Goal: Task Accomplishment & Management: Manage account settings

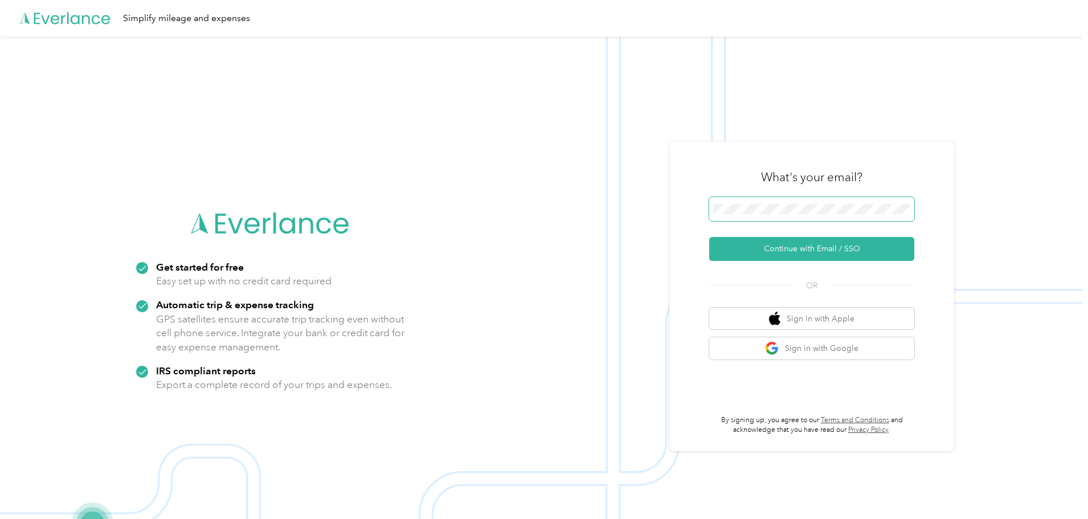
click at [831, 201] on span at bounding box center [811, 209] width 205 height 24
click at [810, 230] on form "Continue with Email / SSO" at bounding box center [811, 229] width 205 height 64
click at [827, 251] on button "Continue with Email / SSO" at bounding box center [811, 249] width 205 height 24
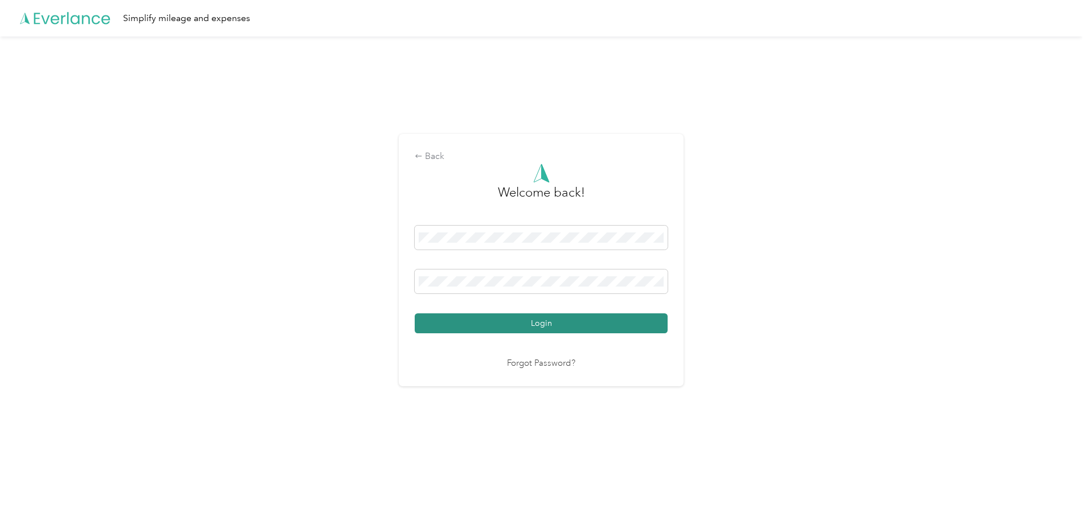
click at [544, 316] on button "Login" at bounding box center [541, 323] width 253 height 20
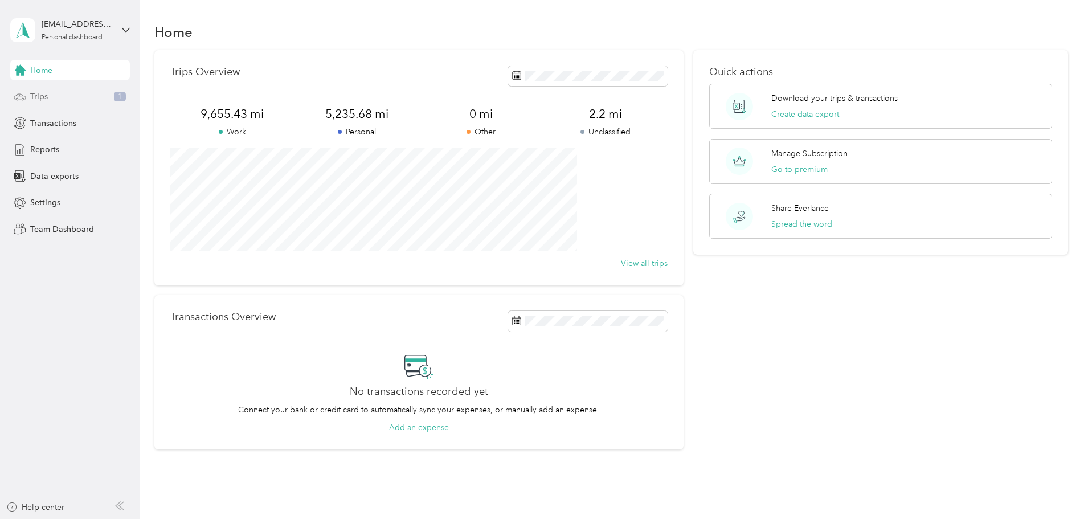
click at [89, 93] on div "Trips 1" at bounding box center [70, 97] width 120 height 21
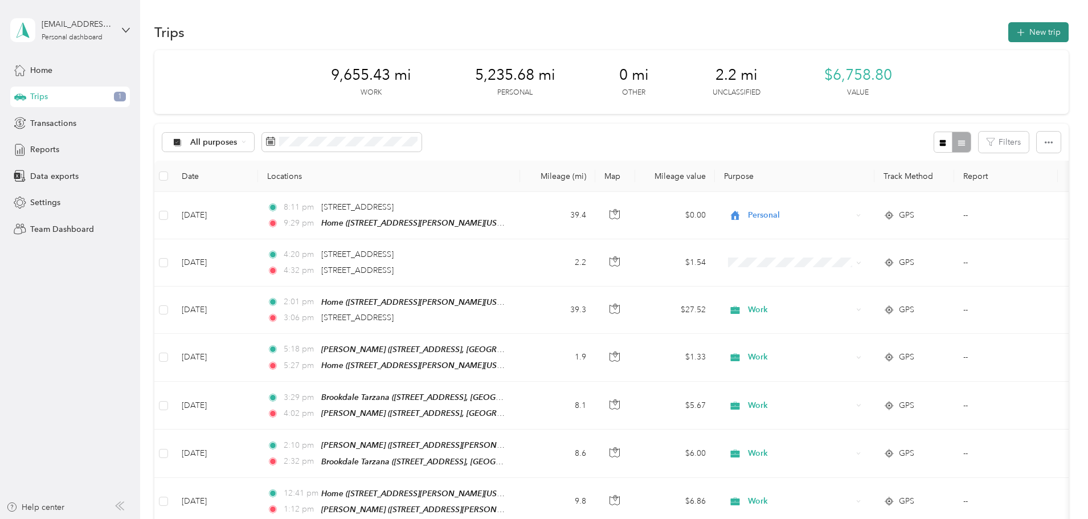
click at [1009, 32] on button "New trip" at bounding box center [1039, 32] width 60 height 20
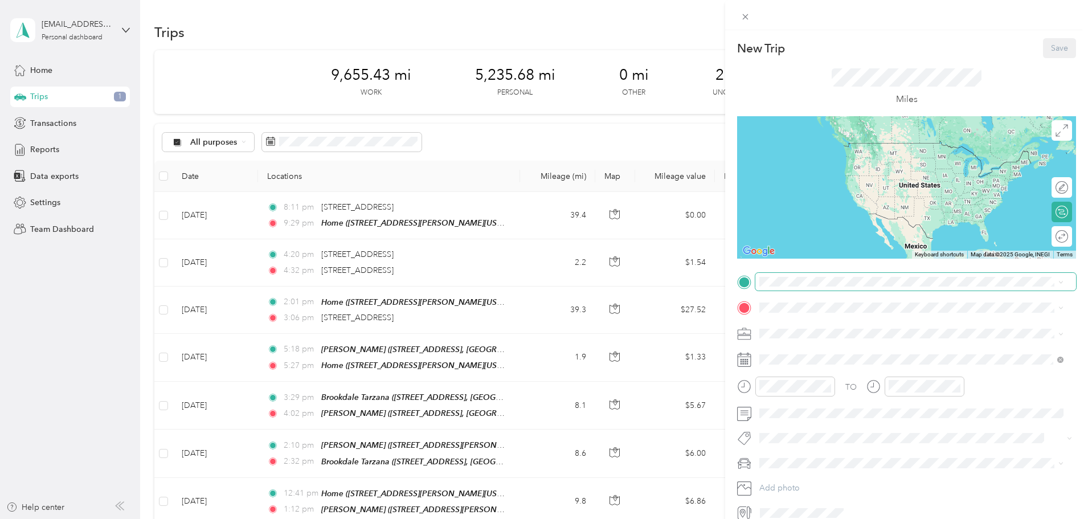
click at [797, 290] on span at bounding box center [916, 282] width 321 height 18
click at [833, 328] on span "6900 Grasswood Avenue Malibu, California 90265, United States" at bounding box center [838, 323] width 114 height 10
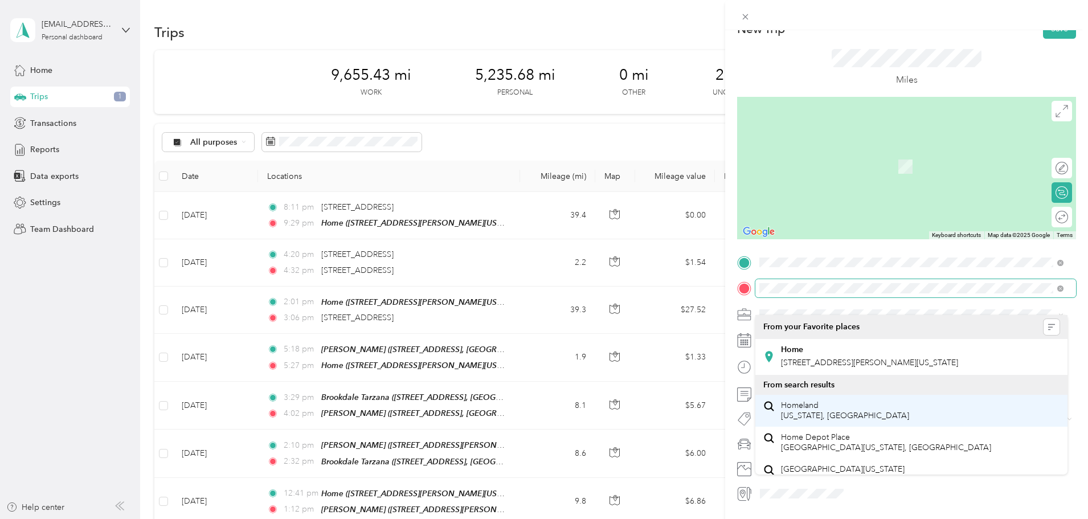
scroll to position [53, 0]
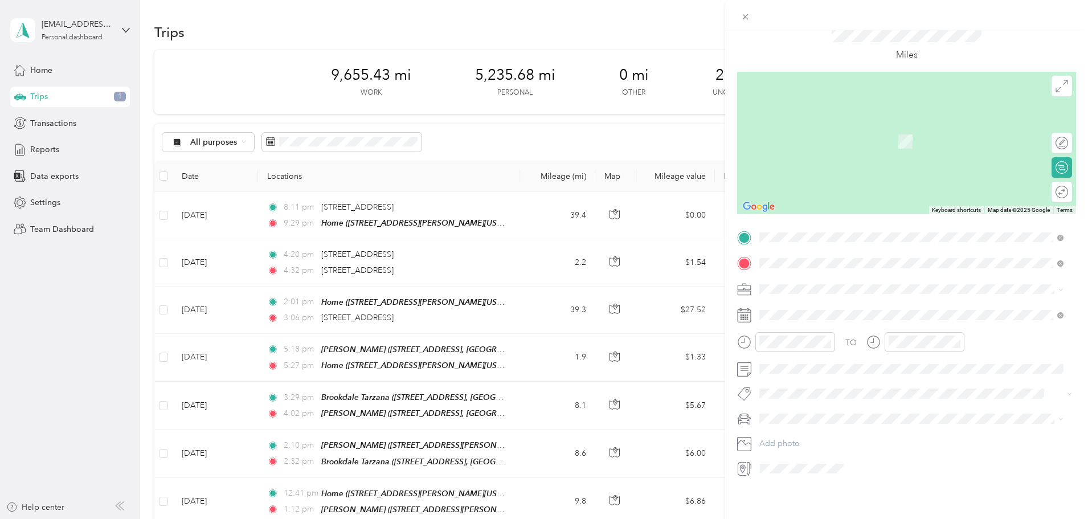
click at [839, 313] on span "10636 Woodley Avenue, Granada Hills, California, United States" at bounding box center [869, 313] width 177 height 10
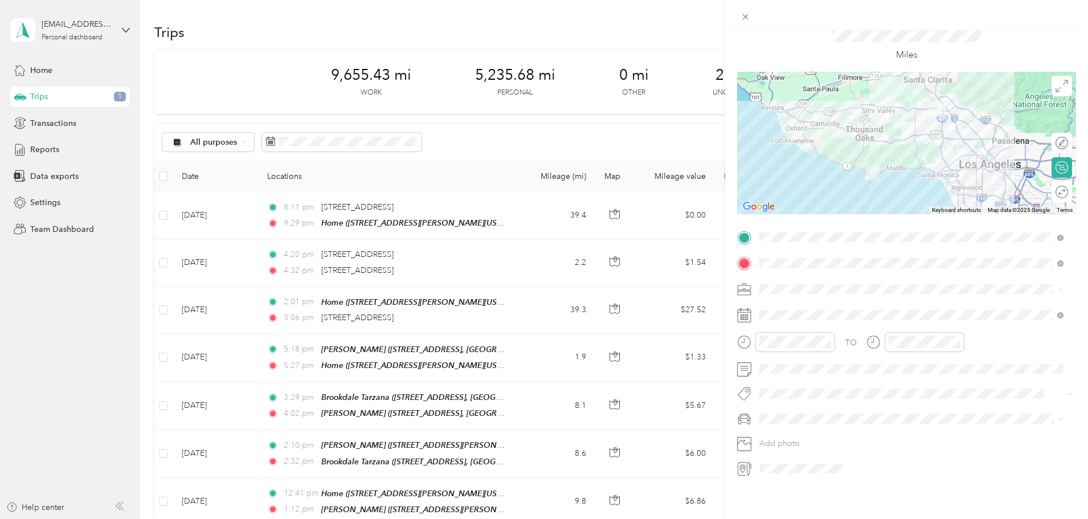
click at [778, 301] on span "Work" at bounding box center [773, 300] width 19 height 10
click at [871, 483] on div "30" at bounding box center [871, 482] width 15 height 14
click at [742, 336] on div at bounding box center [786, 342] width 98 height 20
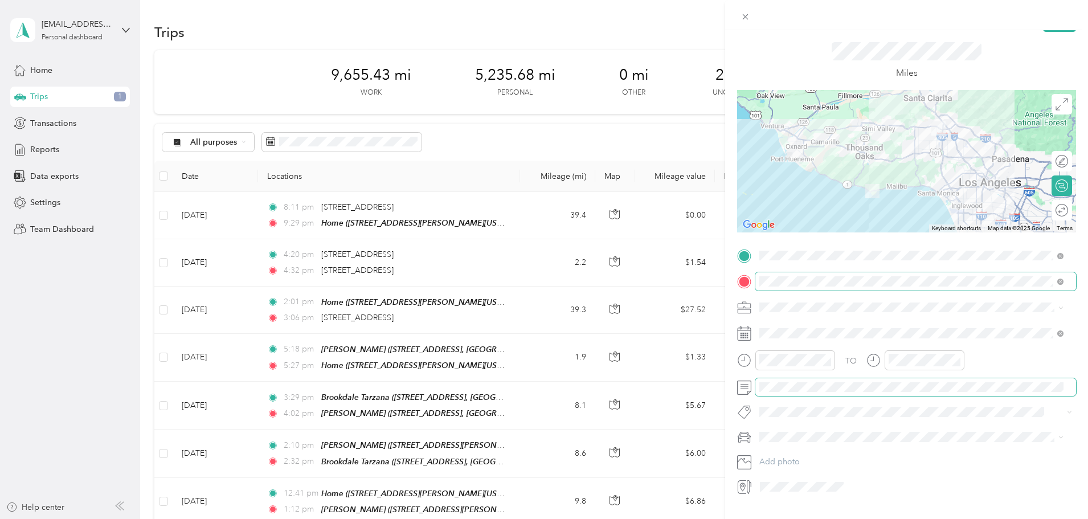
scroll to position [0, 0]
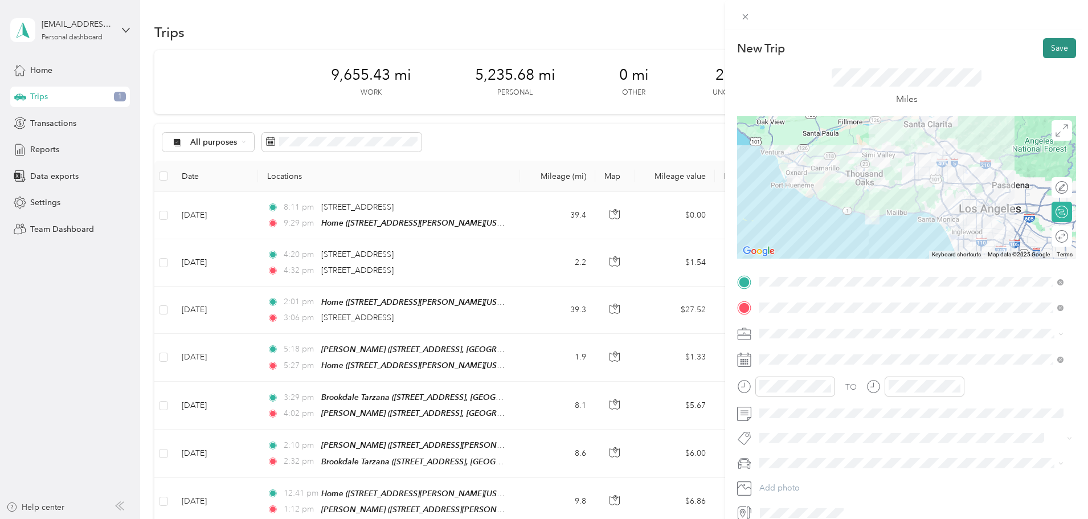
click at [1053, 50] on button "Save" at bounding box center [1059, 48] width 33 height 20
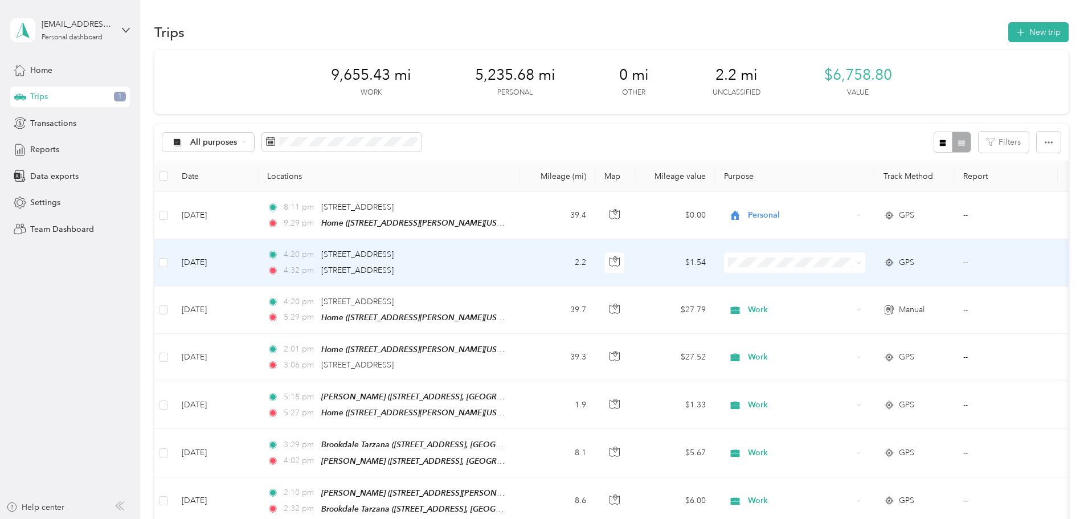
click at [829, 255] on span at bounding box center [794, 262] width 141 height 21
click at [846, 299] on span "Personal" at bounding box center [881, 301] width 105 height 12
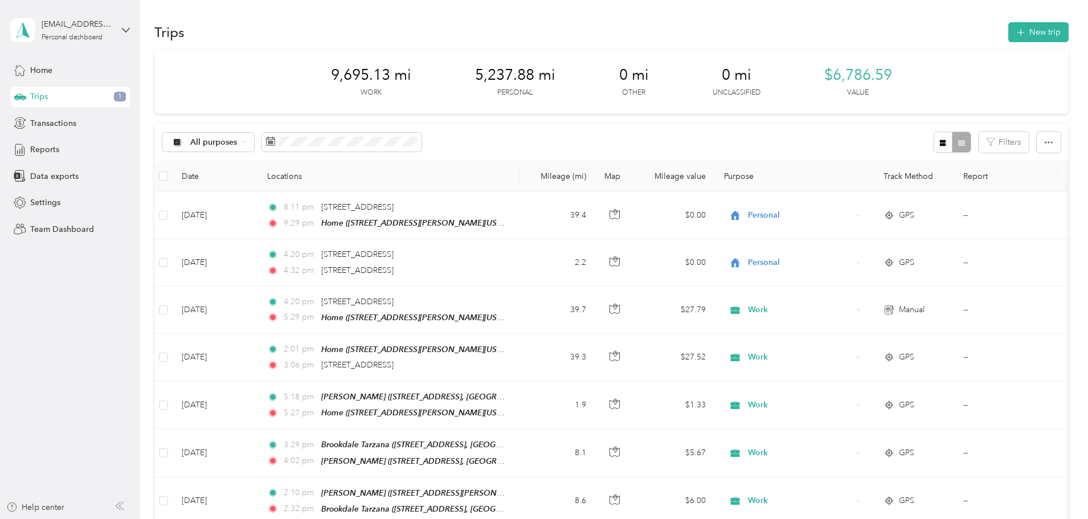
click at [94, 98] on div "Trips 1" at bounding box center [70, 97] width 120 height 21
